Goal: Navigation & Orientation: Find specific page/section

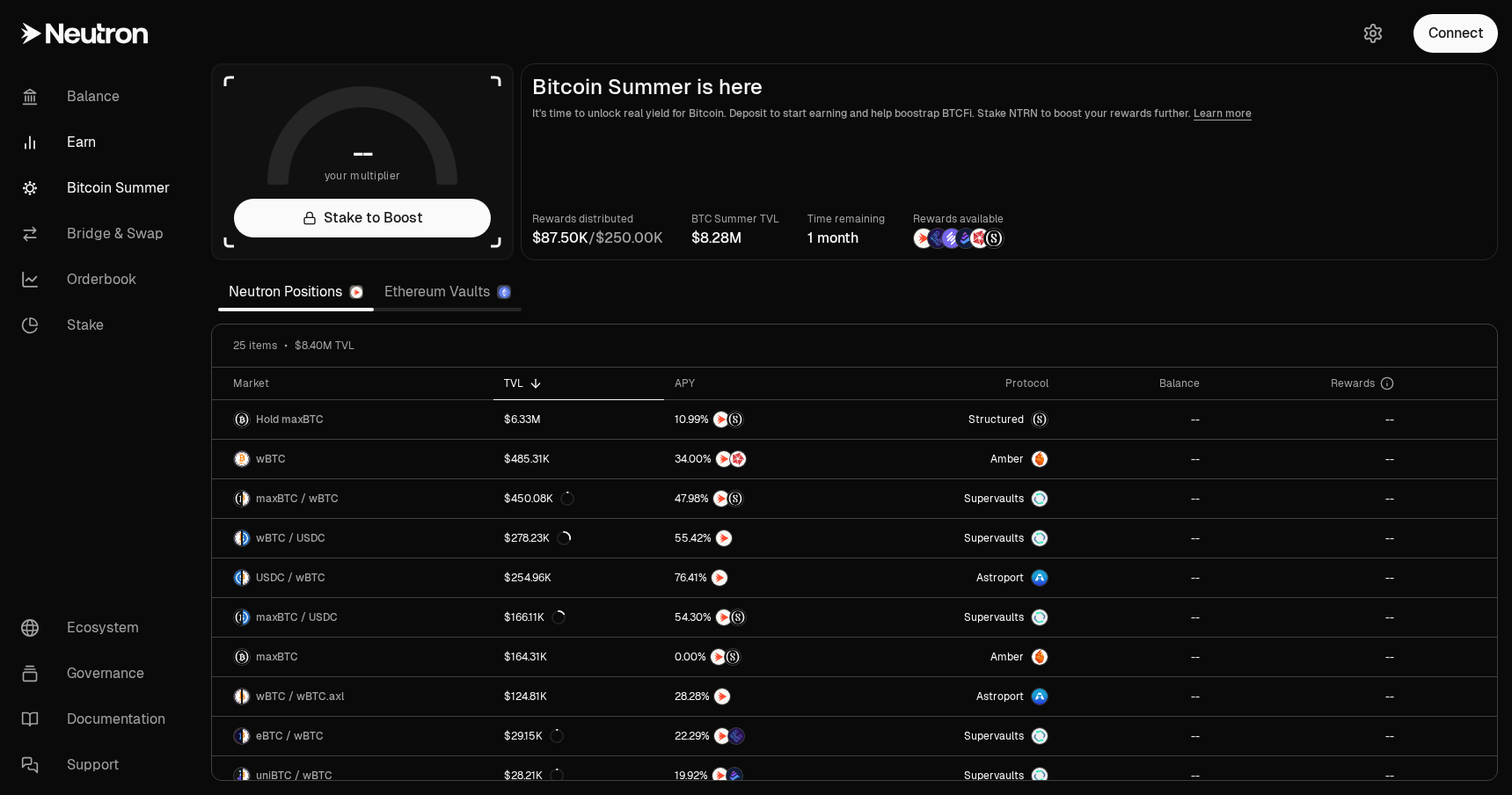
click at [102, 141] on link "Earn" at bounding box center [99, 142] width 183 height 46
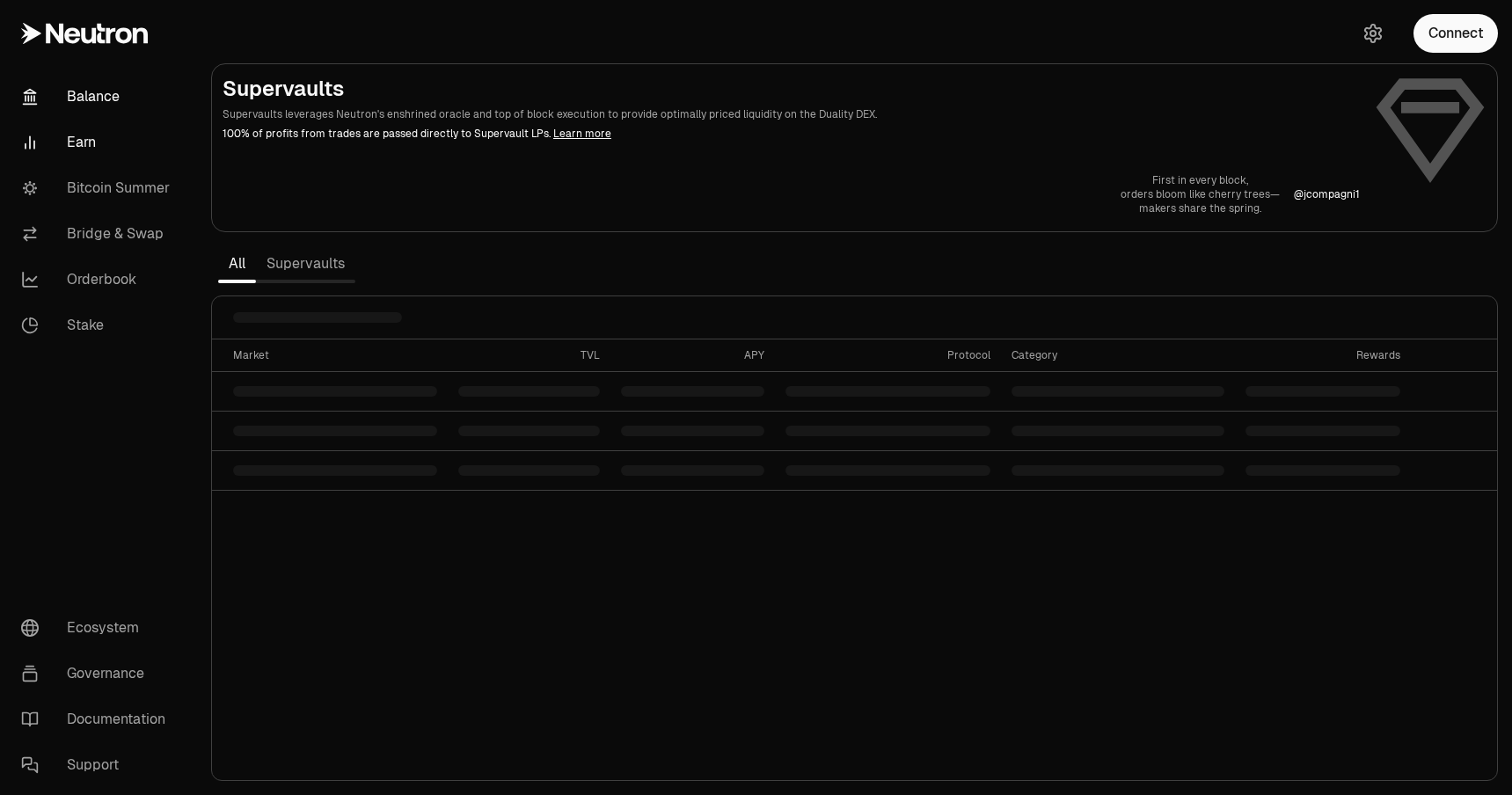
click at [104, 90] on link "Balance" at bounding box center [99, 97] width 183 height 46
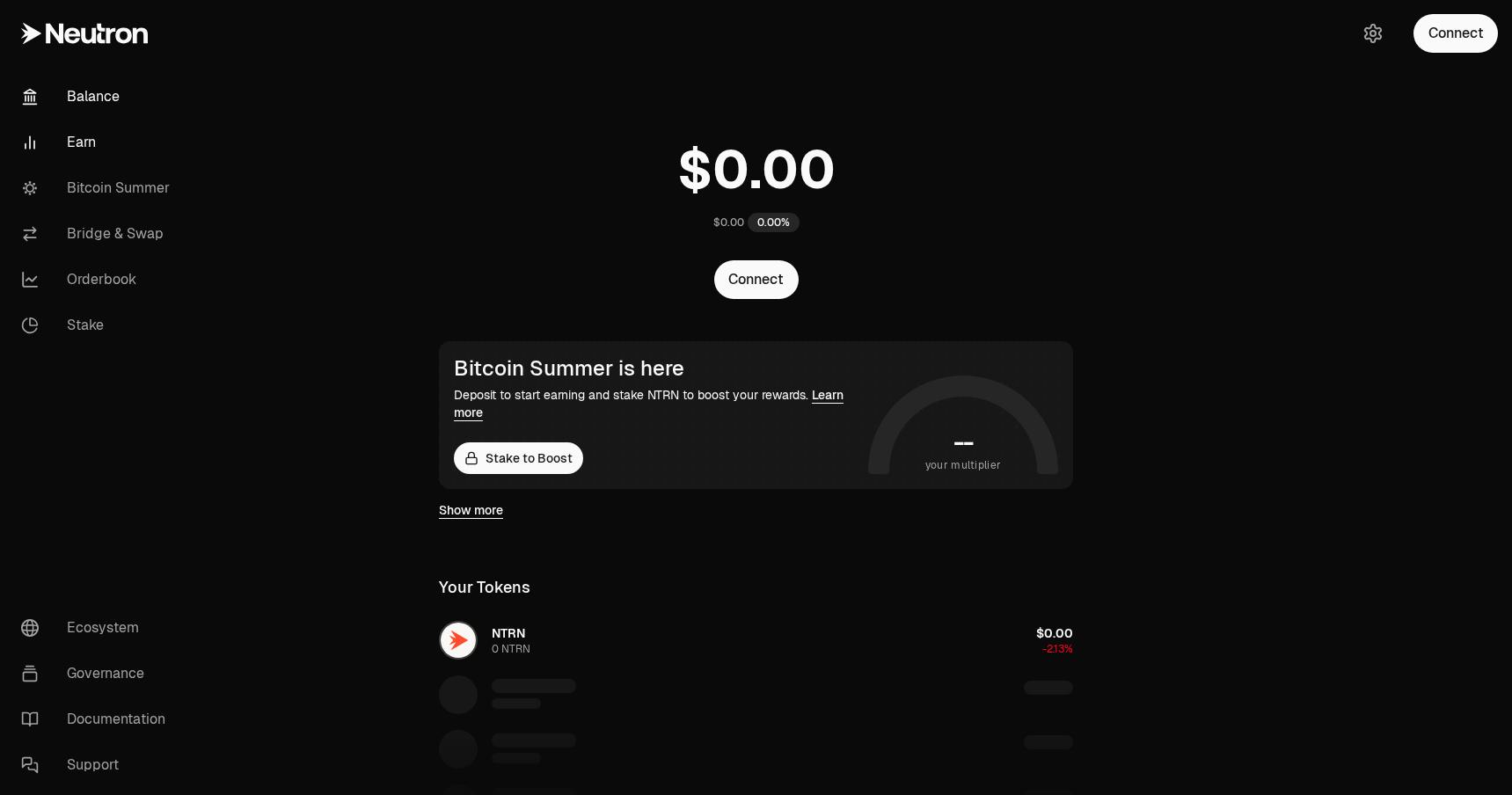
click at [89, 137] on link "Earn" at bounding box center [99, 142] width 183 height 46
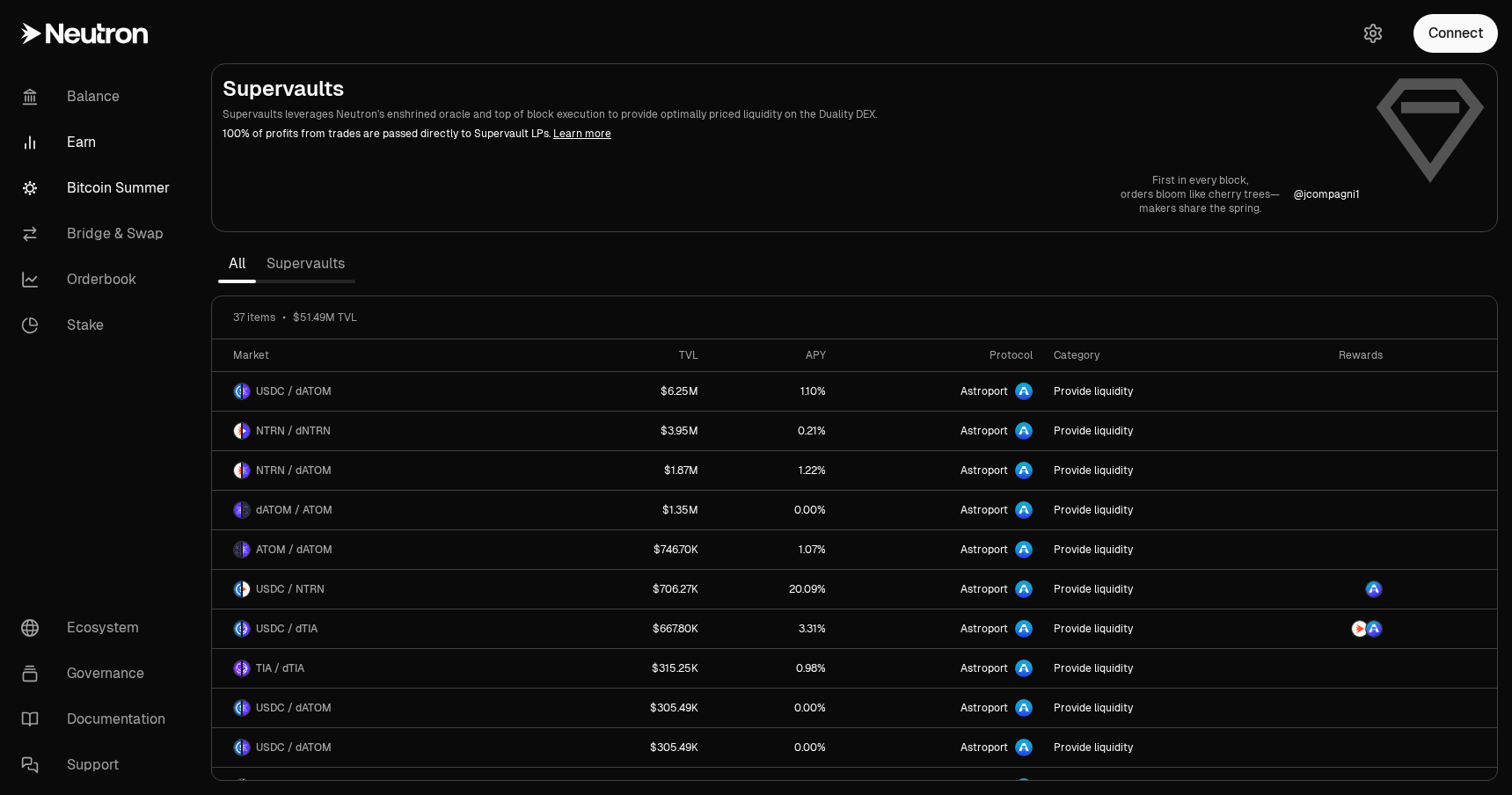
click at [106, 197] on link "Bitcoin Summer" at bounding box center [99, 188] width 183 height 46
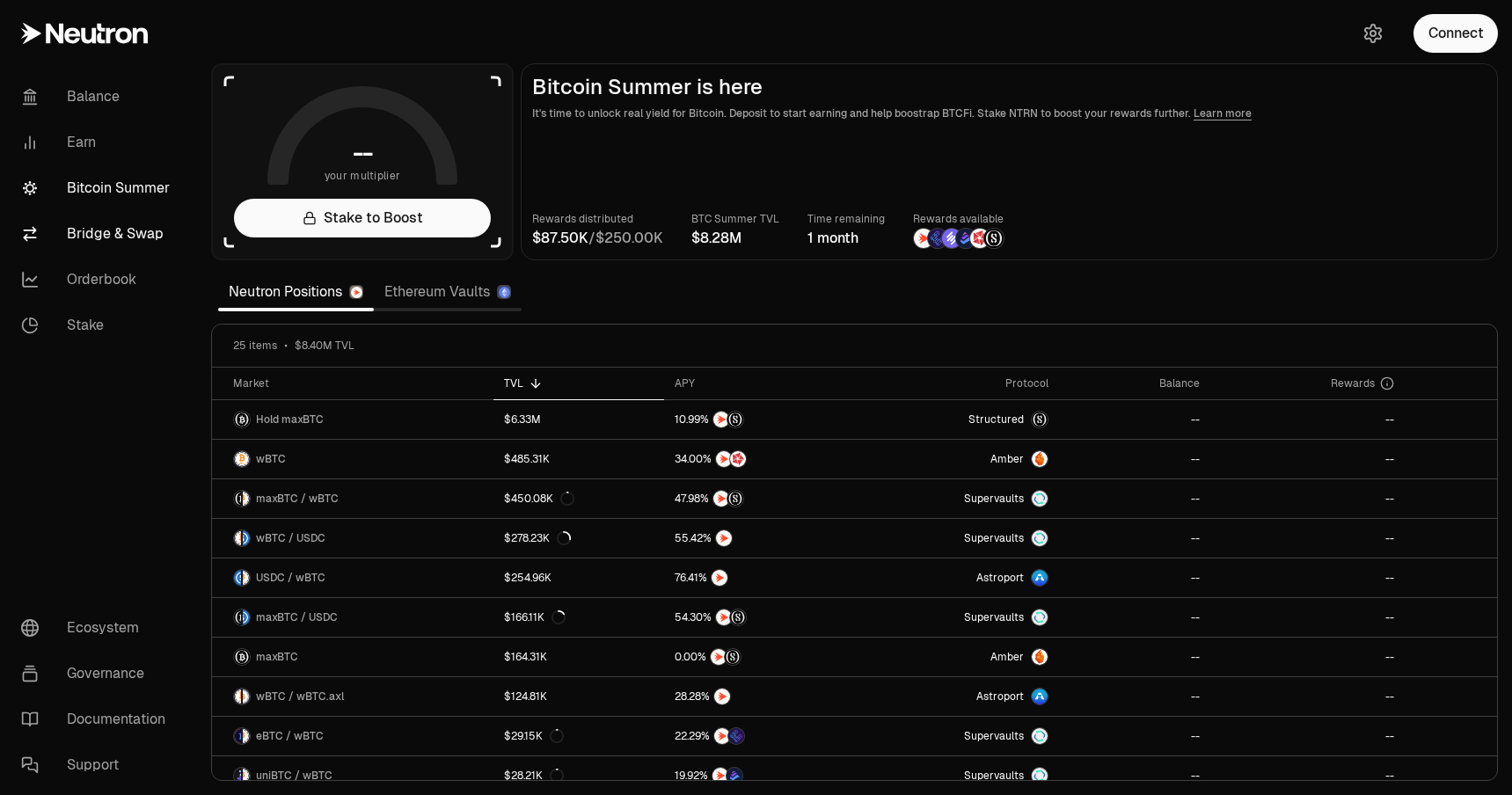
click at [102, 248] on link "Bridge & Swap" at bounding box center [99, 233] width 183 height 46
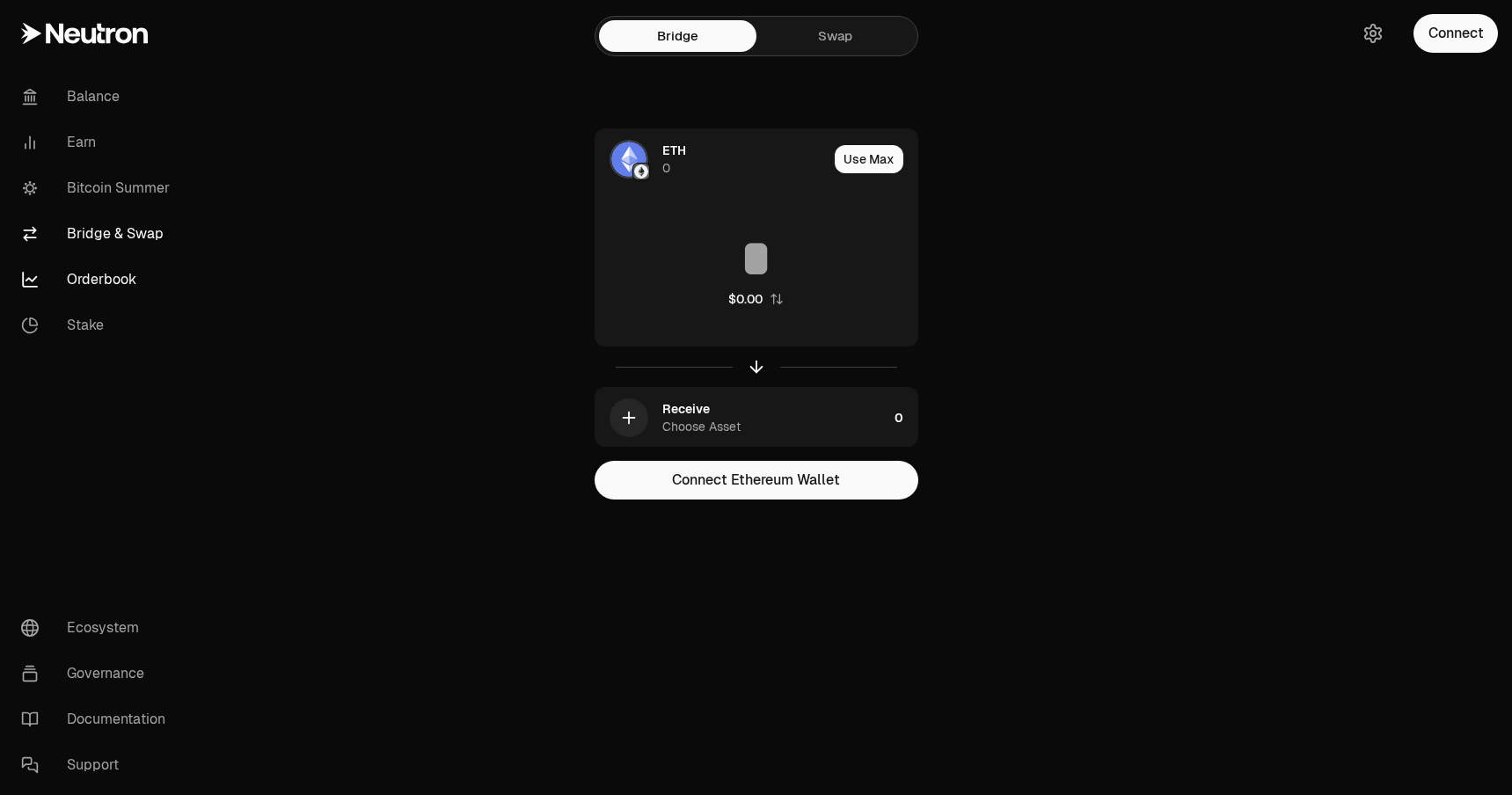
click at [115, 287] on link "Orderbook" at bounding box center [99, 279] width 183 height 46
